Goal: Information Seeking & Learning: Check status

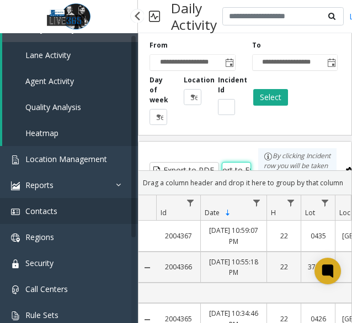
scroll to position [127, 0]
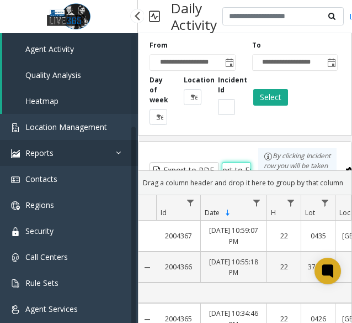
click at [89, 149] on link "Reports" at bounding box center [69, 153] width 138 height 26
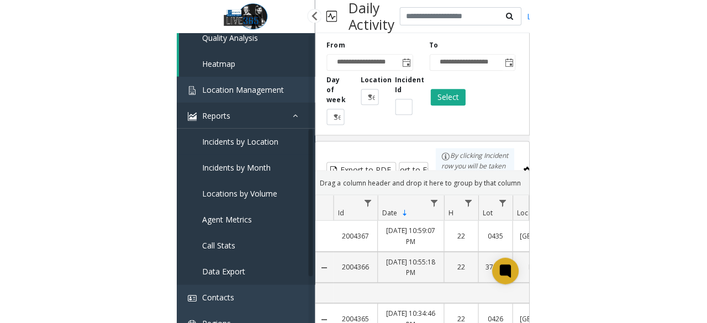
scroll to position [182, 0]
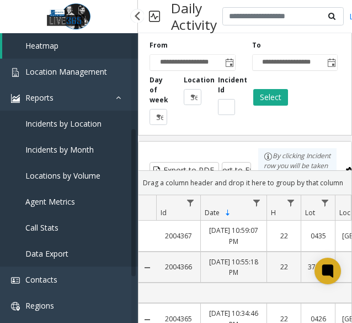
click at [86, 172] on span "Locations by Volume" at bounding box center [62, 175] width 75 height 10
click at [87, 174] on span "Locations by Volume" at bounding box center [62, 175] width 75 height 10
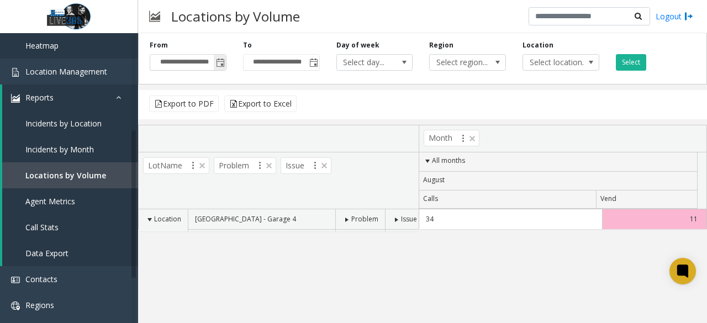
click at [215, 57] on span "Toggle popup" at bounding box center [220, 63] width 12 height 18
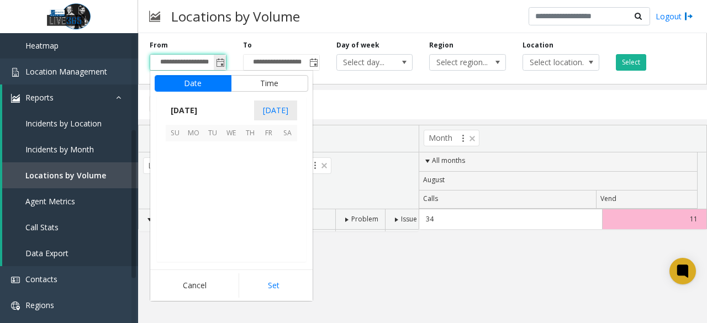
scroll to position [198099, 0]
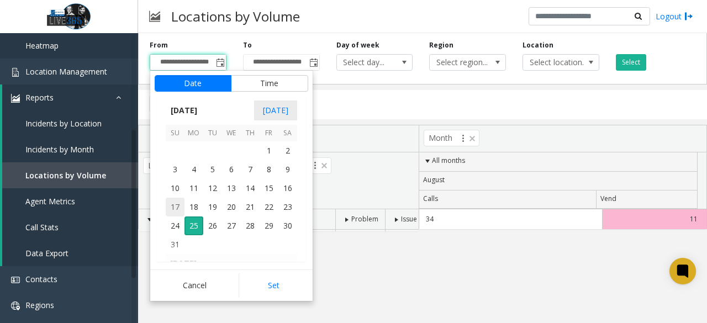
click at [176, 208] on span "17" at bounding box center [175, 207] width 19 height 19
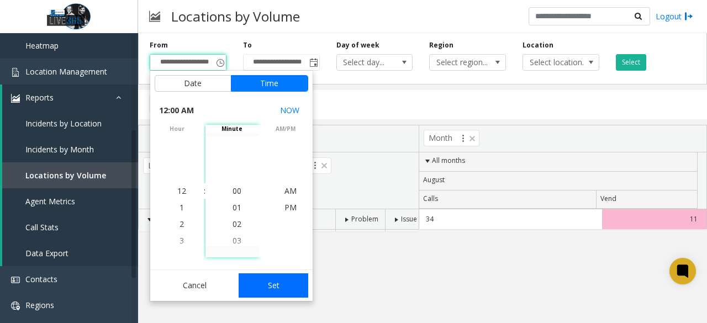
click at [273, 286] on button "Set" at bounding box center [274, 285] width 70 height 24
type input "**********"
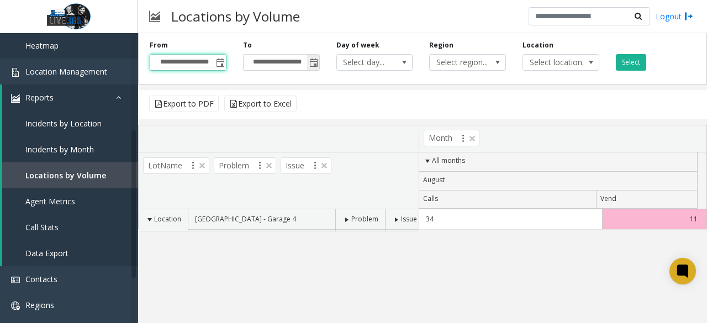
click at [308, 64] on span "Toggle popup" at bounding box center [313, 63] width 12 height 18
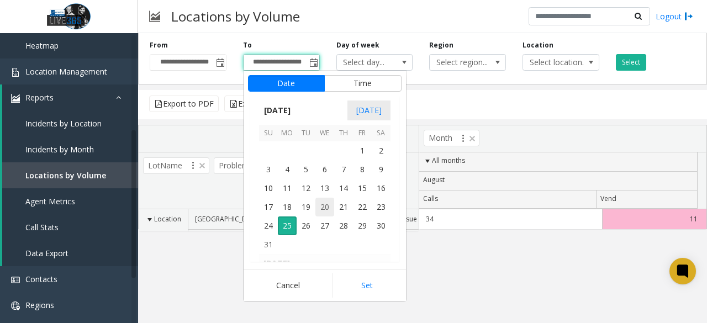
scroll to position [17, 0]
click at [352, 205] on span "23" at bounding box center [381, 207] width 19 height 19
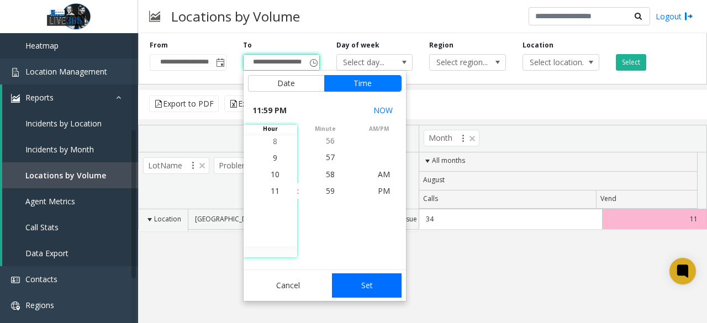
click at [352, 287] on button "Set" at bounding box center [367, 285] width 70 height 24
type input "**********"
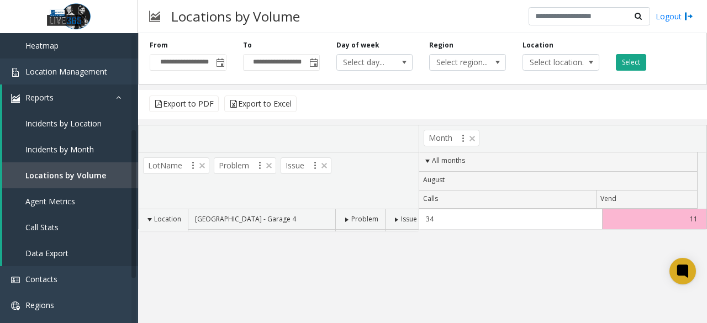
click at [352, 61] on button "Select" at bounding box center [631, 62] width 30 height 17
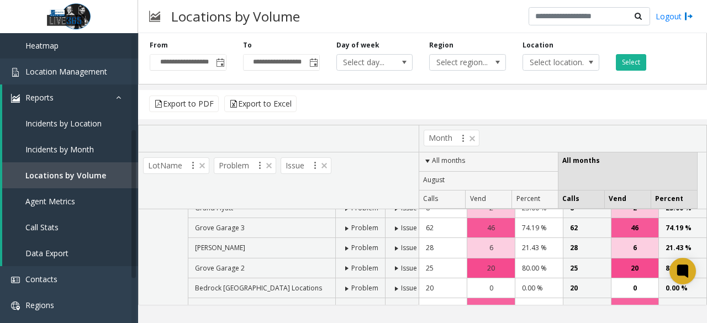
scroll to position [2, 0]
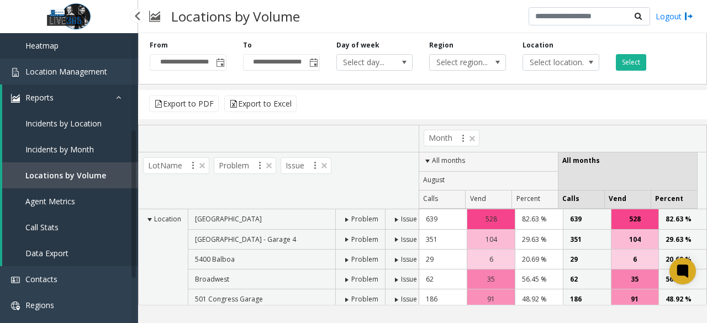
click at [81, 128] on span "Incidents by Location" at bounding box center [63, 123] width 76 height 10
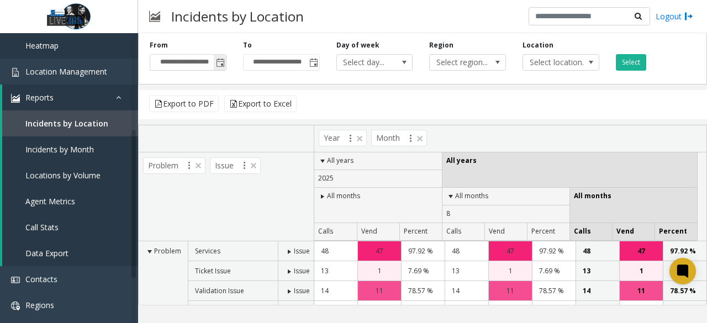
click at [218, 62] on span "Toggle popup" at bounding box center [220, 63] width 9 height 9
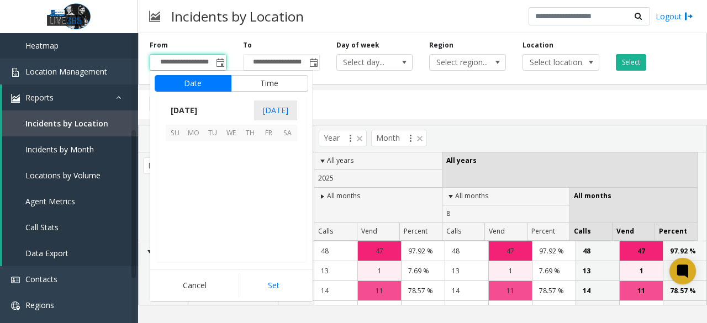
scroll to position [198099, 0]
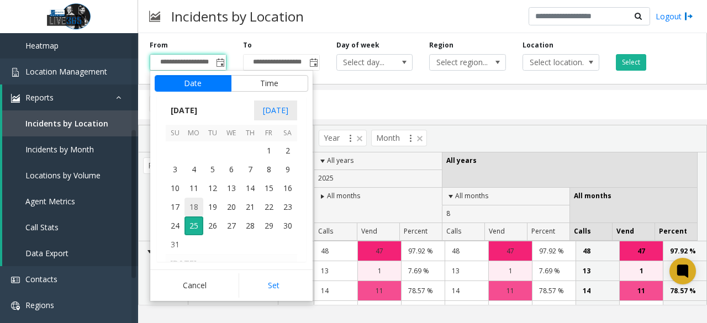
click at [184, 208] on span "18" at bounding box center [193, 207] width 19 height 19
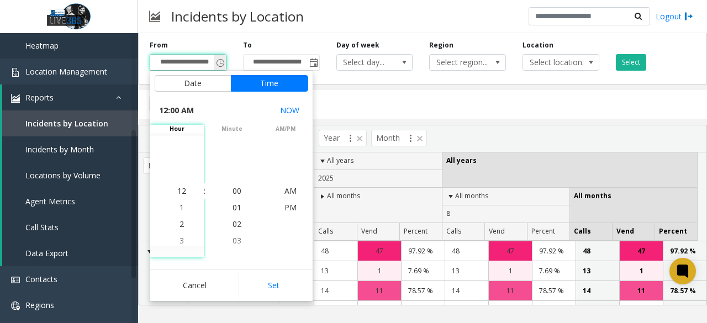
click at [220, 62] on span "Toggle popup" at bounding box center [220, 63] width 9 height 9
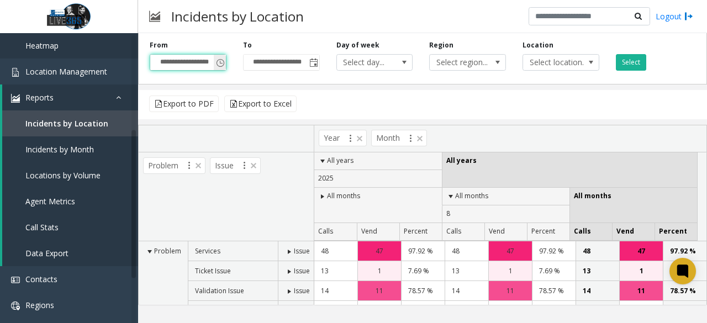
click at [219, 60] on span "Toggle popup" at bounding box center [220, 63] width 9 height 9
click at [224, 62] on span "Toggle popup" at bounding box center [220, 63] width 9 height 9
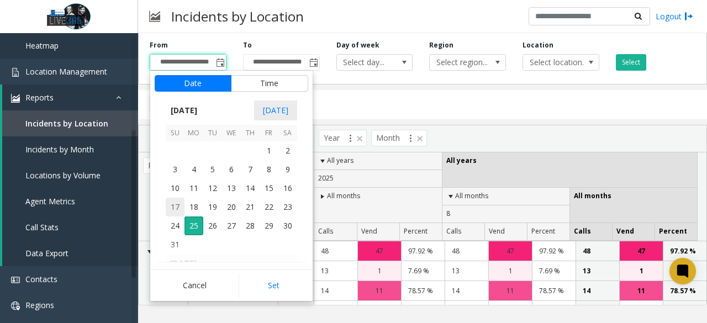
click at [171, 200] on span "17" at bounding box center [175, 207] width 19 height 19
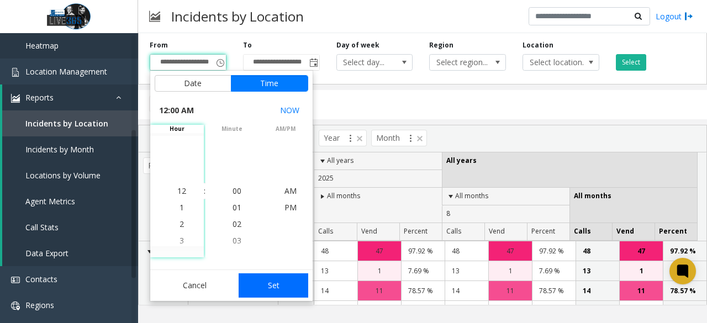
click at [283, 281] on button "Set" at bounding box center [274, 285] width 70 height 24
type input "**********"
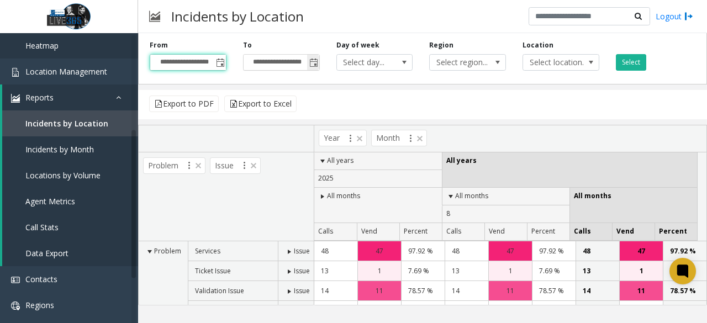
click at [318, 64] on span "Toggle popup" at bounding box center [313, 63] width 9 height 9
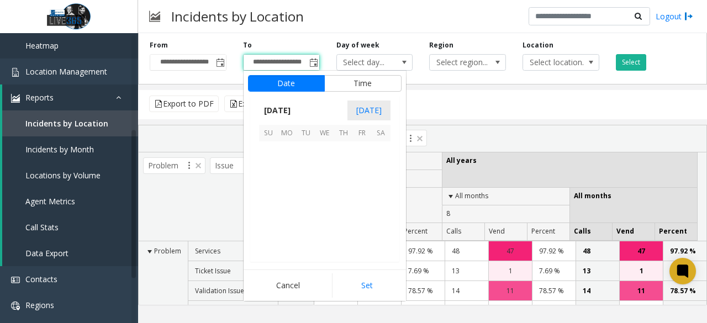
scroll to position [17, 0]
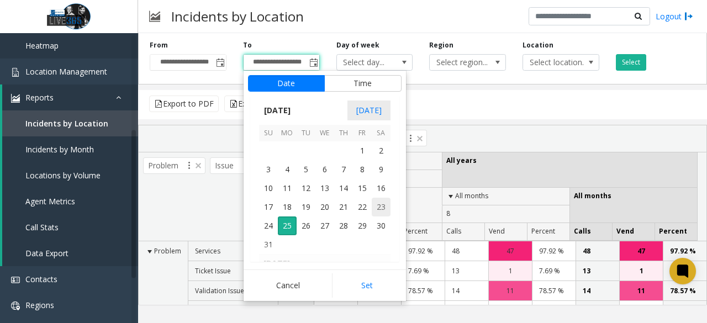
click at [352, 206] on span "23" at bounding box center [381, 207] width 19 height 19
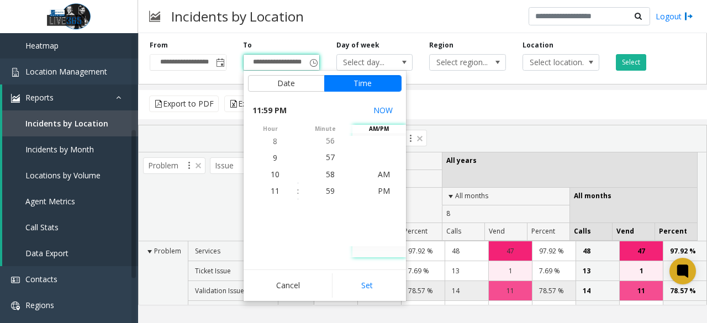
click at [352, 289] on button "Set" at bounding box center [367, 285] width 70 height 24
type input "**********"
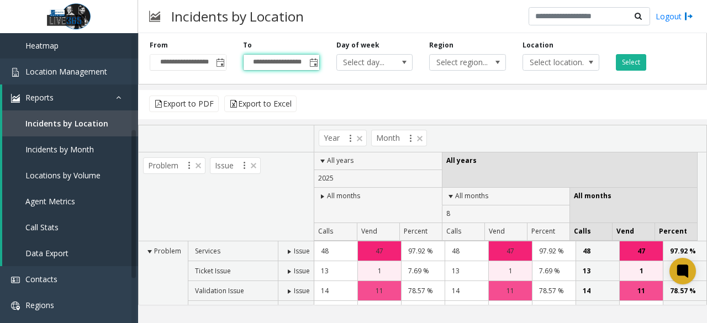
click at [352, 53] on div "Select" at bounding box center [654, 55] width 93 height 30
click at [352, 65] on button "Select" at bounding box center [631, 62] width 30 height 17
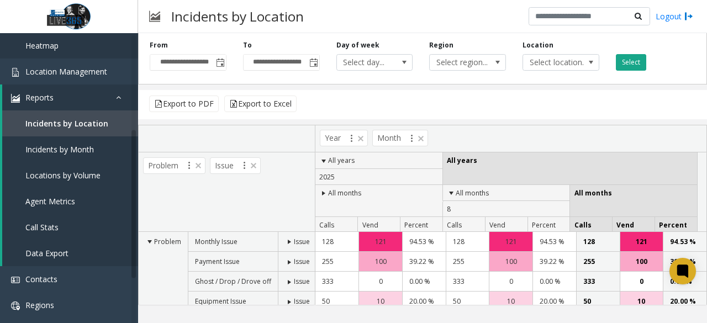
click at [352, 59] on button "Select" at bounding box center [631, 62] width 30 height 17
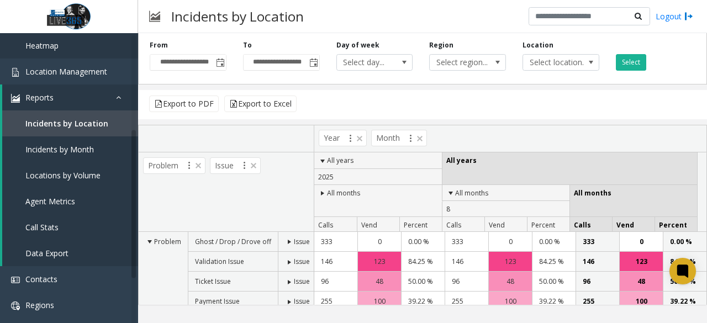
click at [352, 12] on div "Incidents by Location Logout" at bounding box center [422, 16] width 569 height 33
click at [352, 64] on button "Select" at bounding box center [631, 62] width 30 height 17
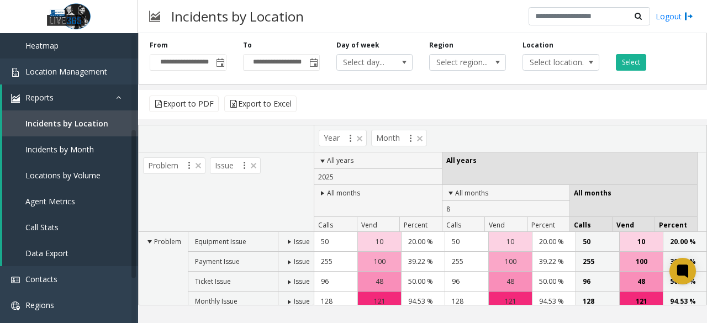
scroll to position [66, 0]
